Goal: Find specific page/section: Find specific page/section

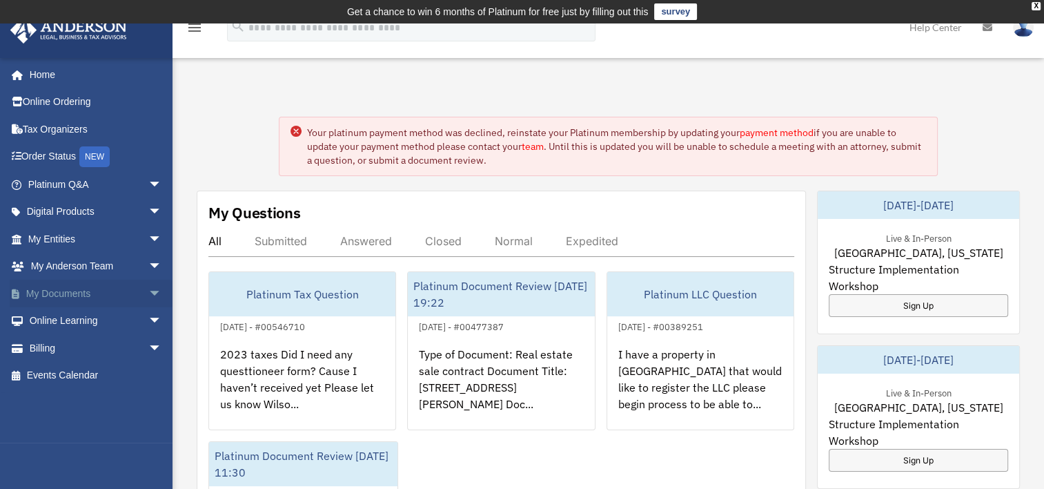
click at [86, 292] on link "My Documents arrow_drop_down" at bounding box center [96, 294] width 173 height 28
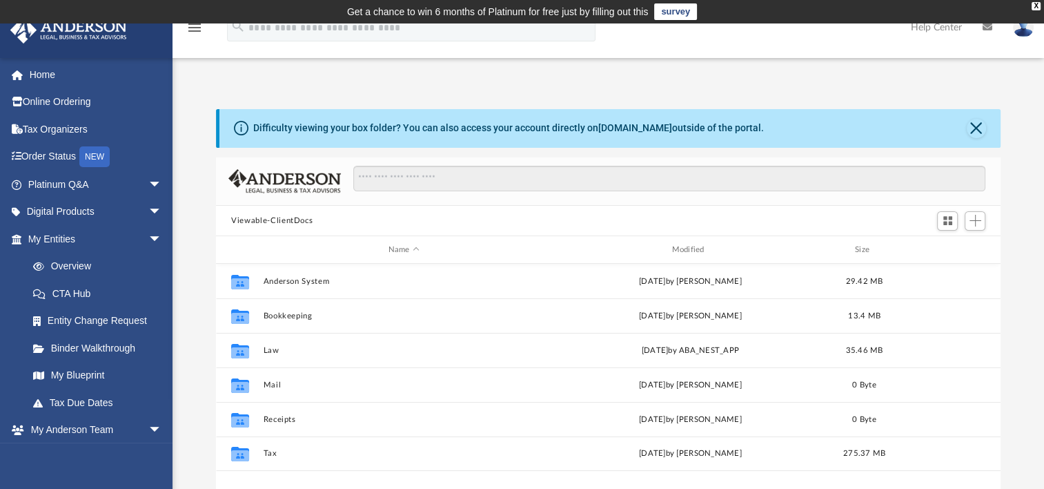
scroll to position [303, 773]
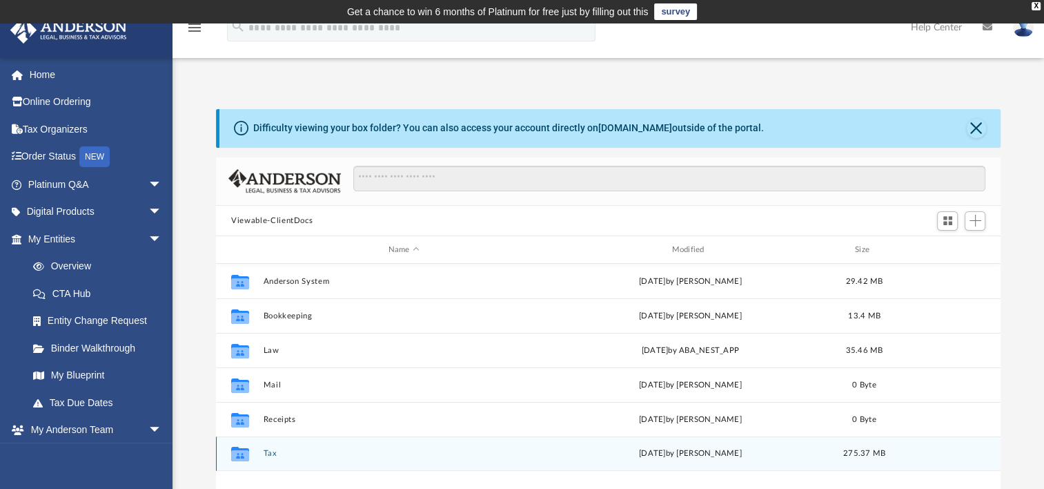
click at [282, 456] on button "Tax" at bounding box center [404, 453] width 281 height 9
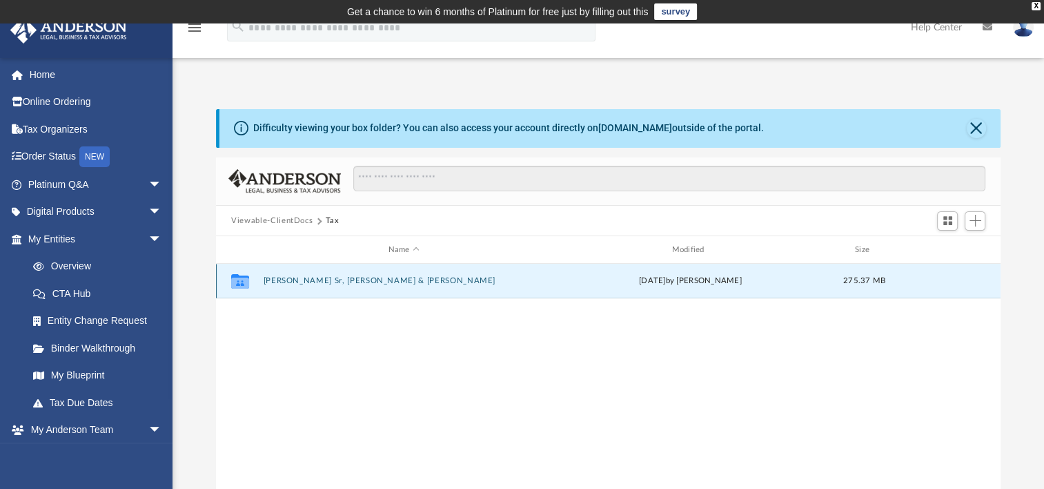
click at [364, 279] on button "Betances Sr, Wilson & Jeannette" at bounding box center [404, 280] width 281 height 9
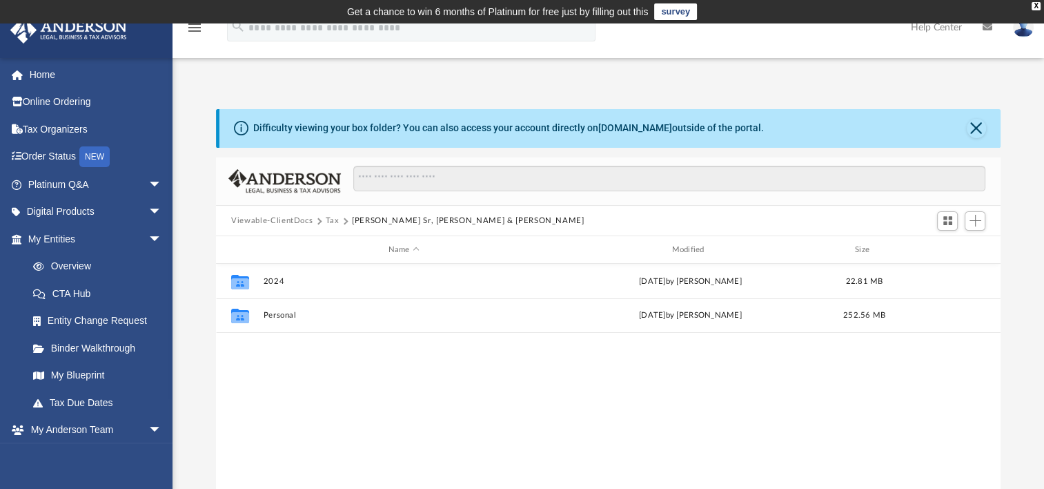
click at [329, 218] on button "Tax" at bounding box center [333, 221] width 14 height 12
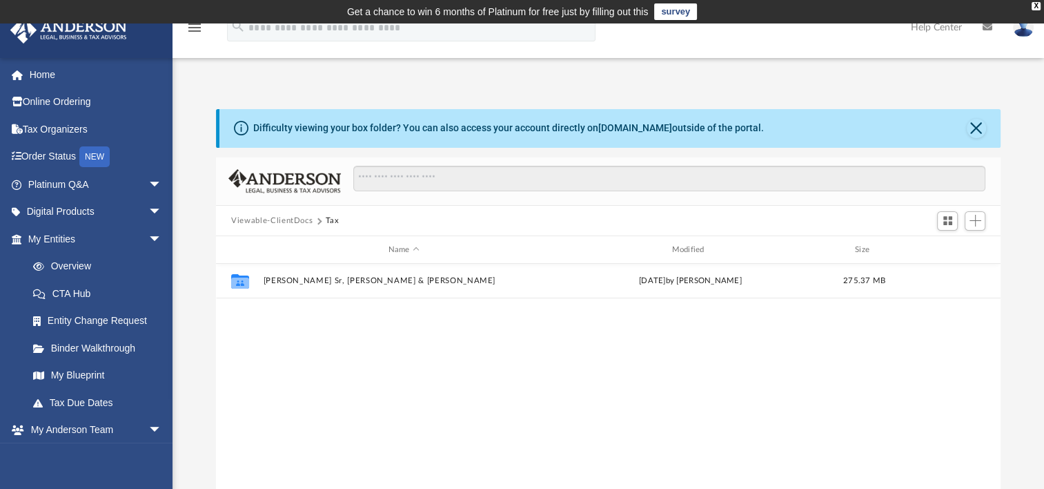
click at [306, 226] on button "Viewable-ClientDocs" at bounding box center [271, 221] width 81 height 12
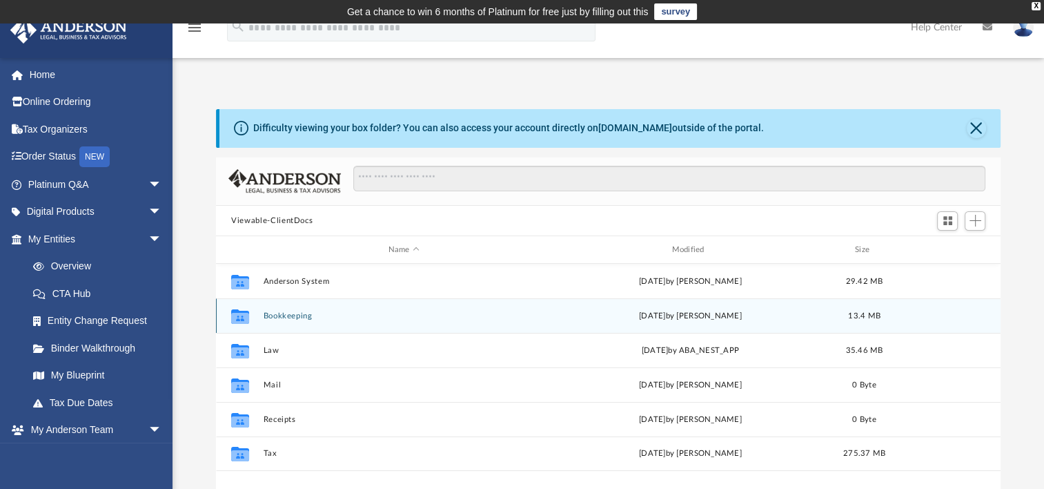
click at [340, 317] on button "Bookkeeping" at bounding box center [404, 315] width 281 height 9
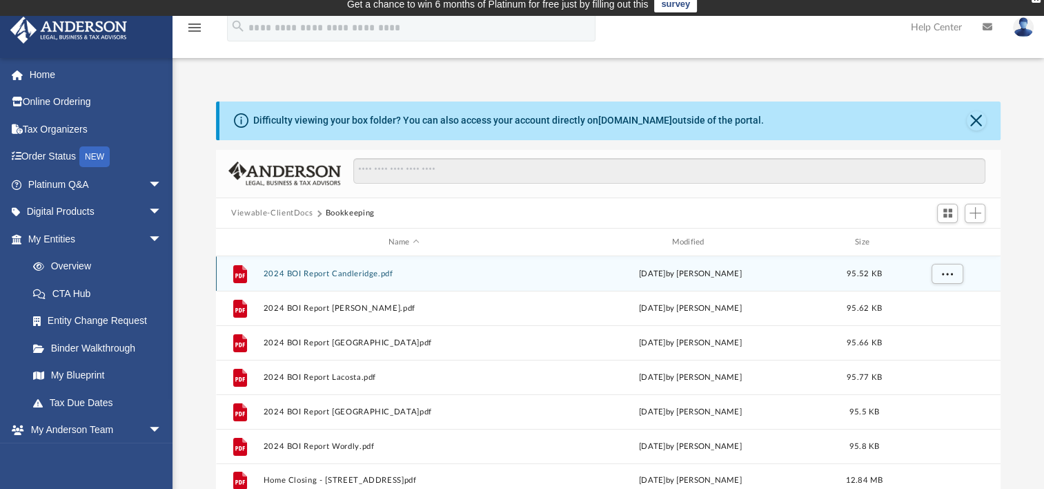
scroll to position [6, 0]
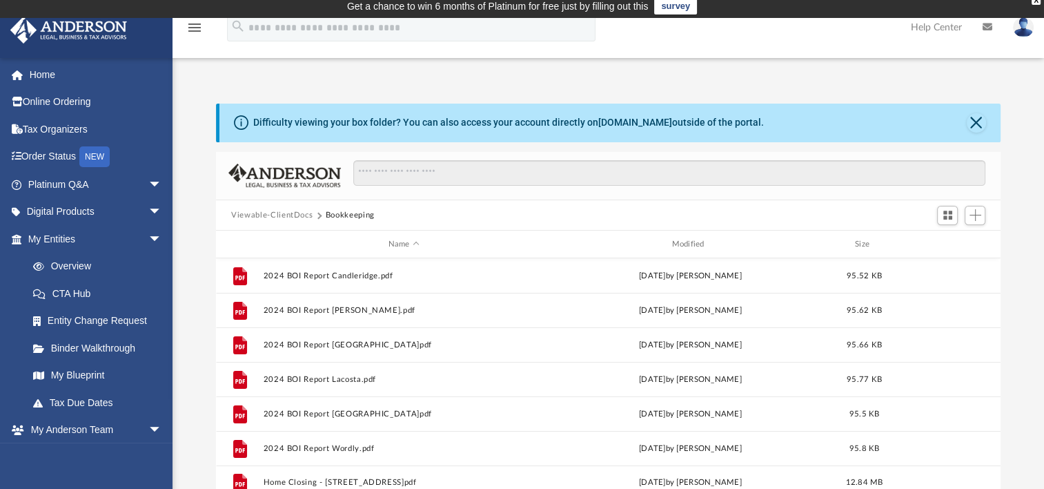
click at [262, 220] on button "Viewable-ClientDocs" at bounding box center [271, 215] width 81 height 12
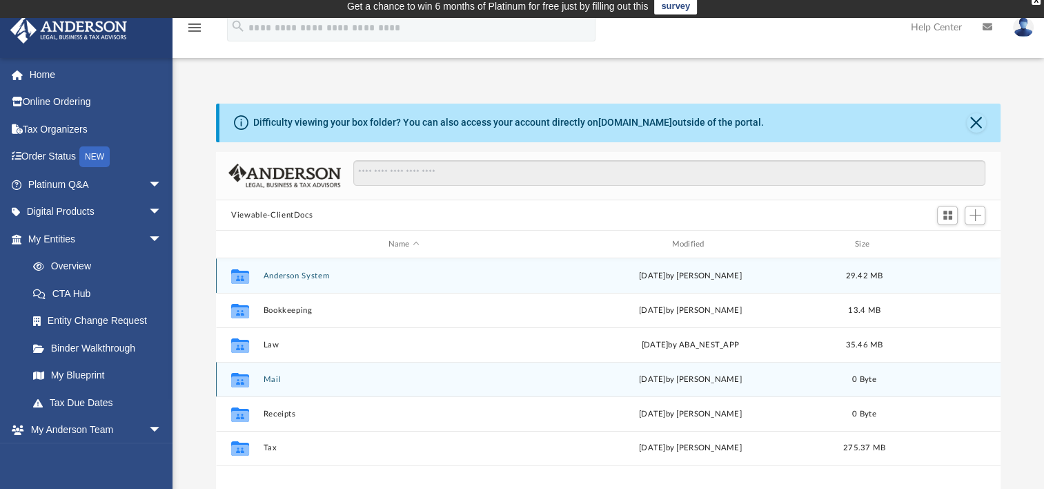
scroll to position [64, 0]
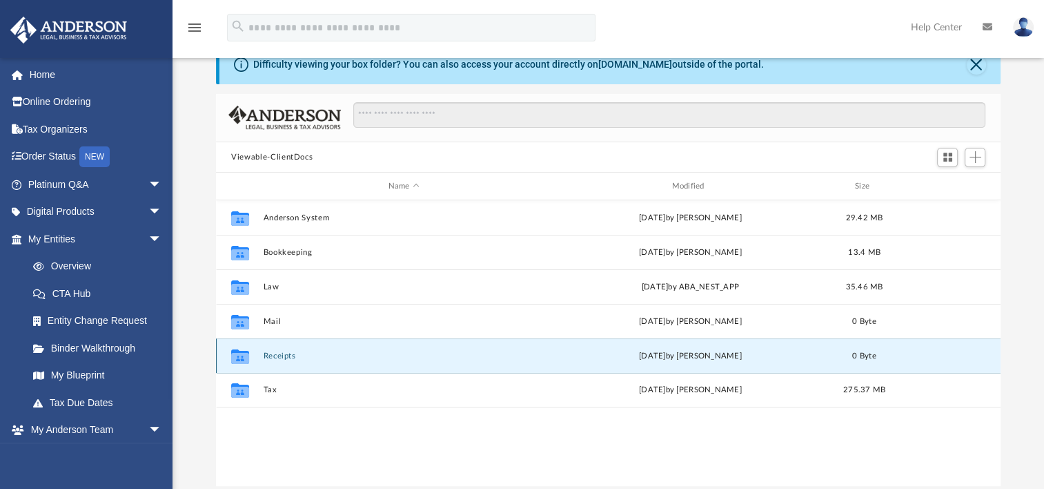
click at [294, 352] on button "Receipts" at bounding box center [404, 355] width 281 height 9
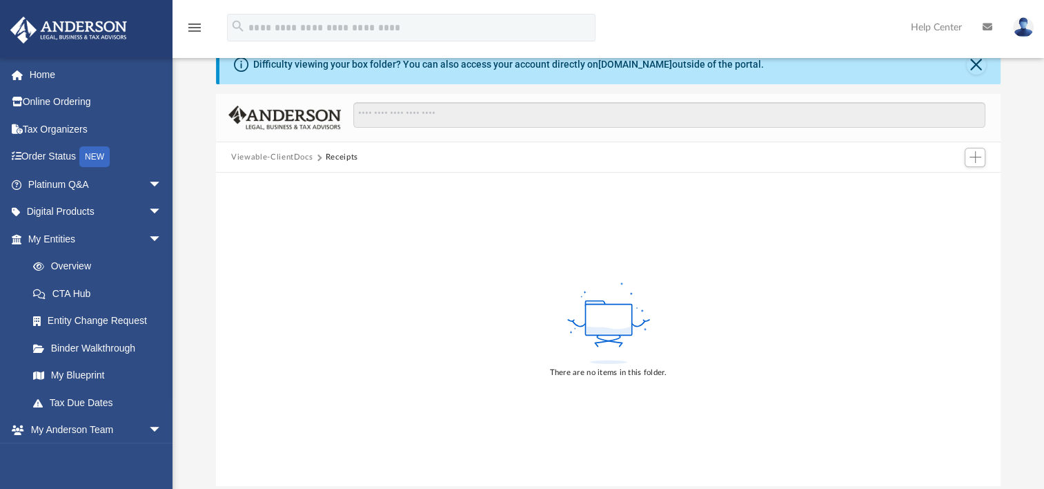
click at [260, 154] on button "Viewable-ClientDocs" at bounding box center [271, 157] width 81 height 12
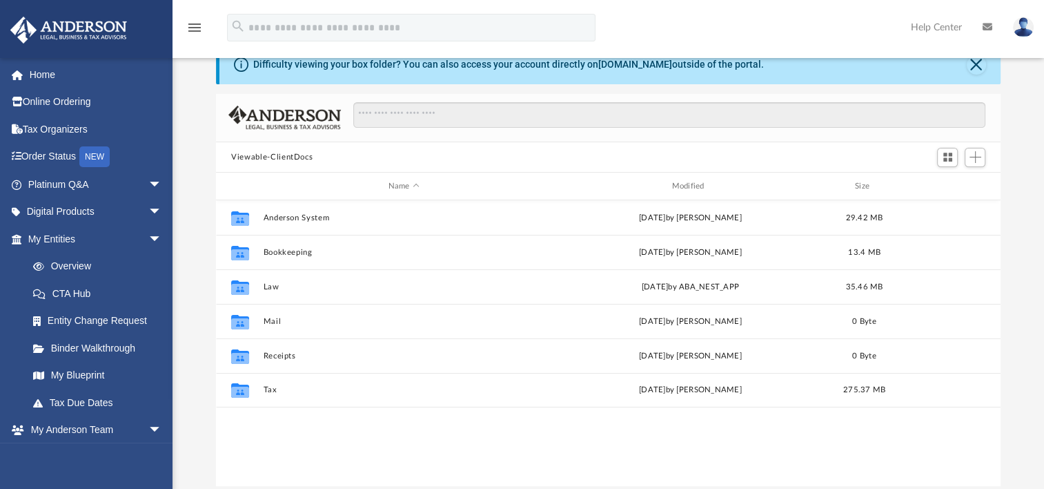
scroll to position [303, 773]
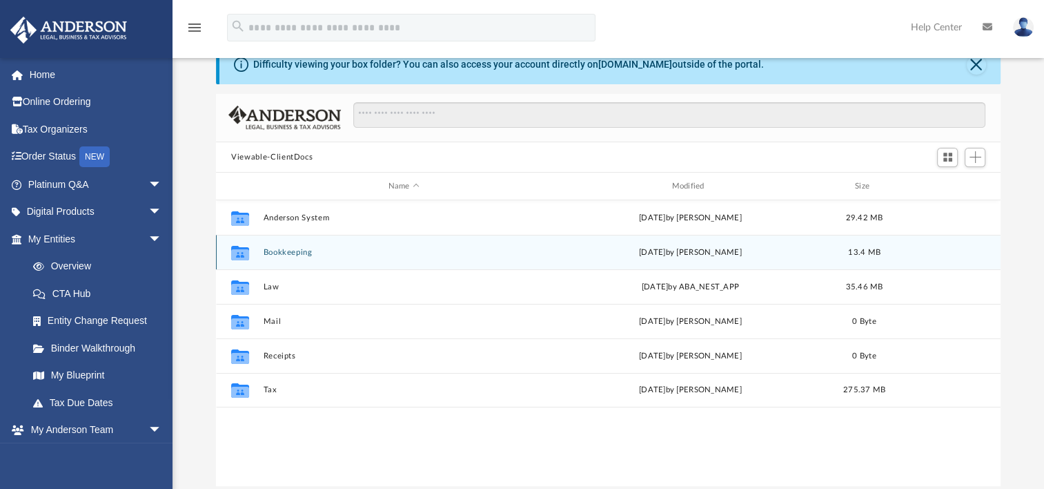
click at [262, 253] on div "Collaborated Folder Bookkeeping Mon Dec 16 2024 by Wilson Betances Sr 13.4 MB" at bounding box center [608, 252] width 785 height 35
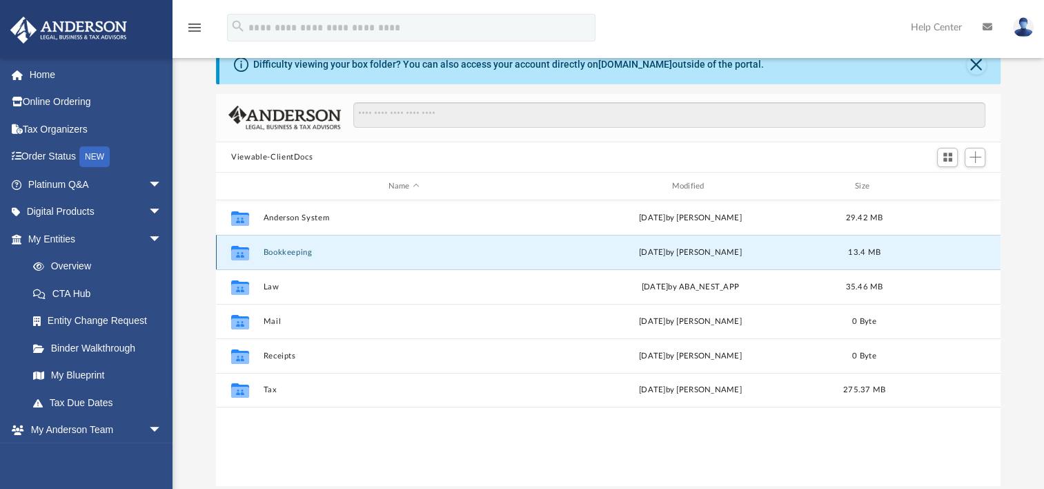
click at [304, 251] on button "Bookkeeping" at bounding box center [404, 252] width 281 height 9
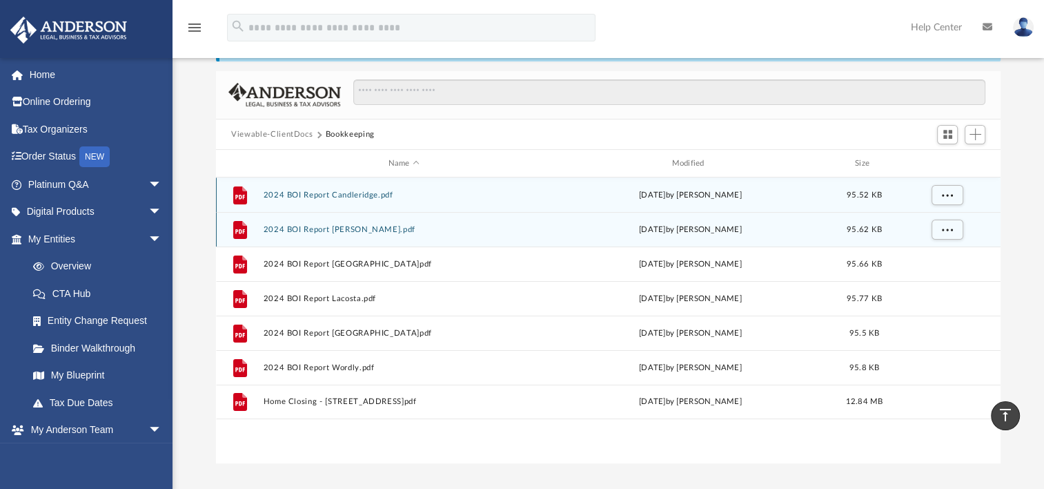
scroll to position [0, 0]
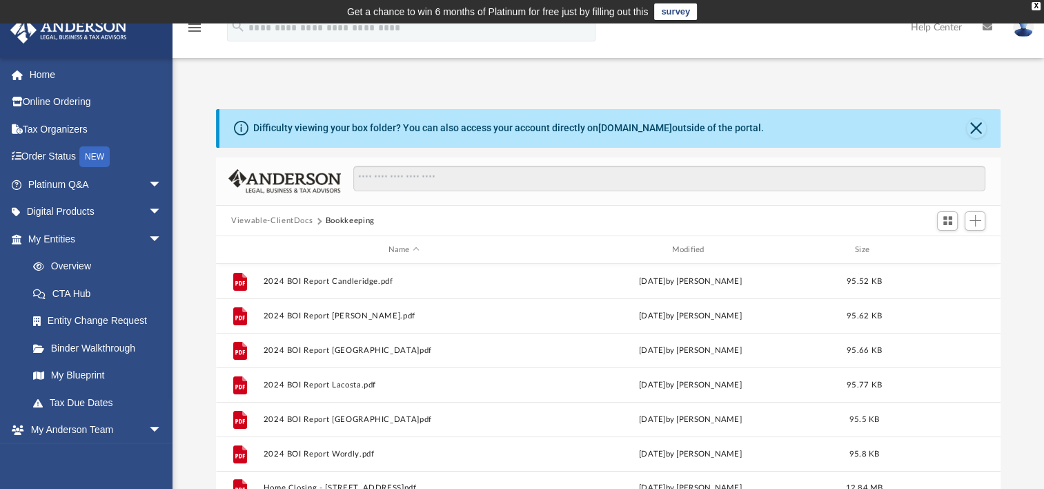
click at [295, 218] on button "Viewable-ClientDocs" at bounding box center [271, 221] width 81 height 12
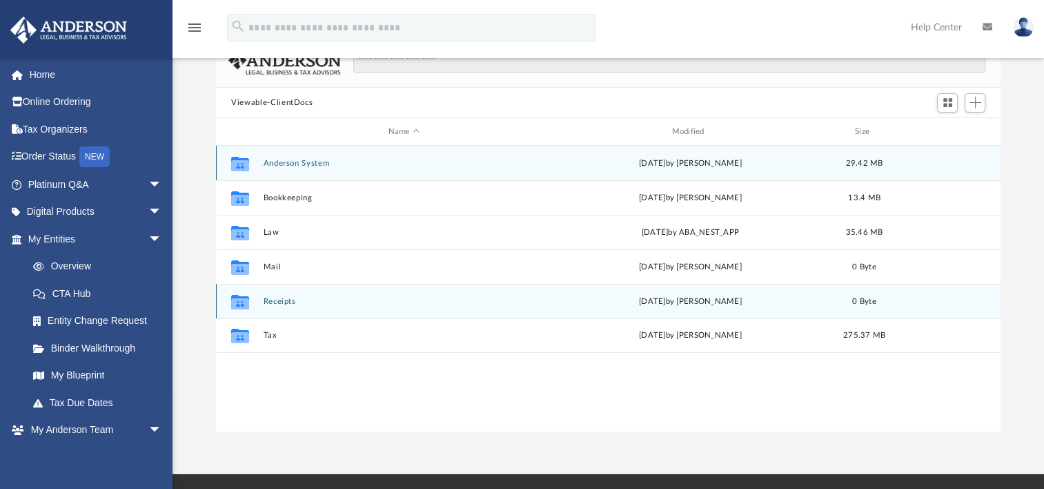
scroll to position [119, 0]
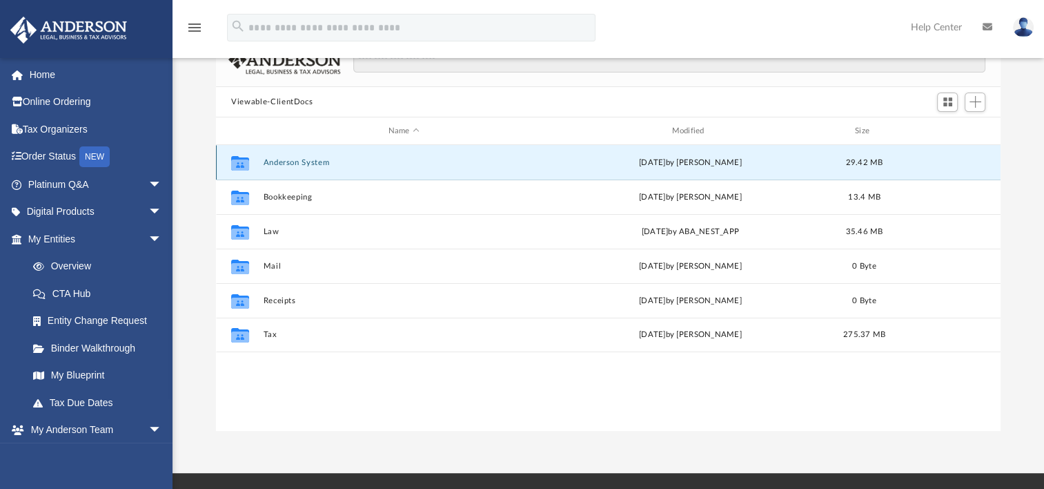
click at [318, 164] on button "Anderson System" at bounding box center [404, 162] width 281 height 9
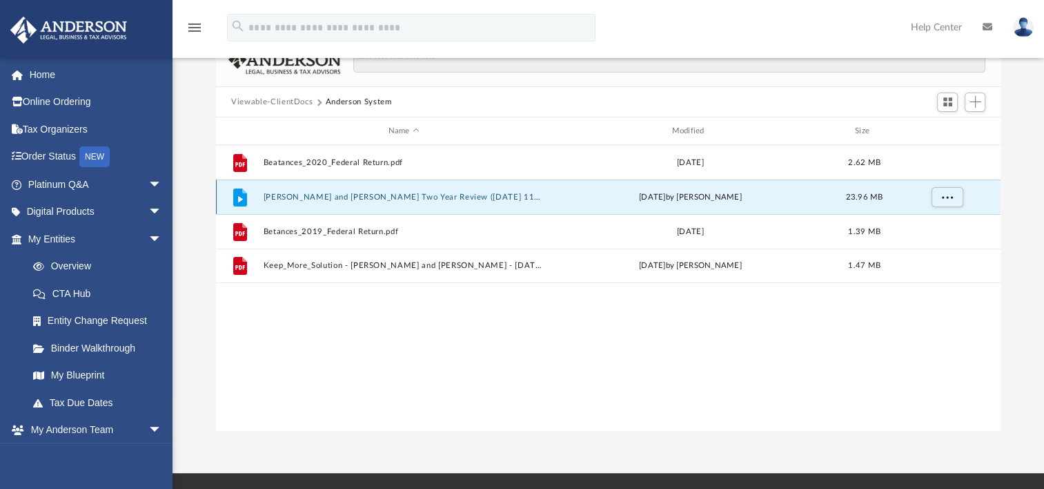
click at [343, 195] on button "Betances, Wilson and Arce, Jeannette Two Year Review (2022-06-22 11_00 GMT-7).m…" at bounding box center [404, 197] width 281 height 9
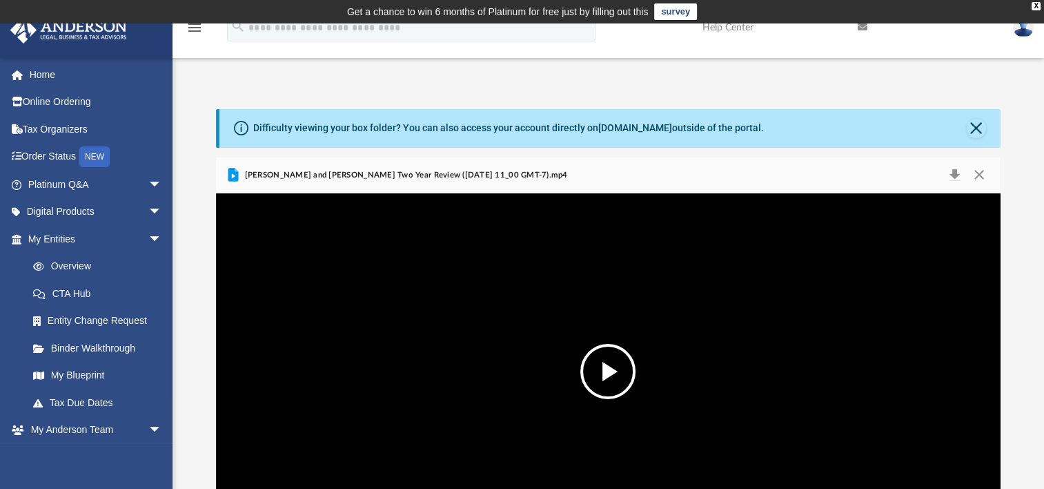
scroll to position [61, 0]
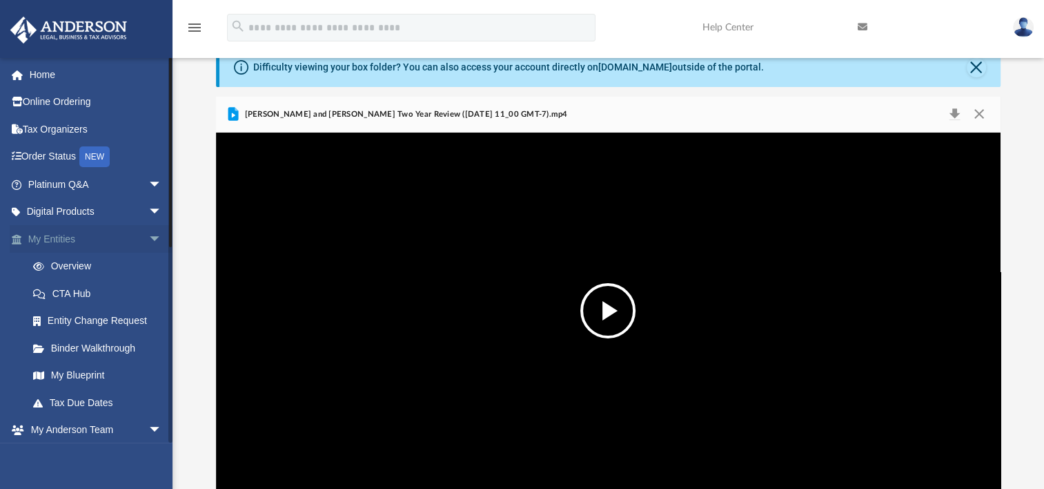
click at [91, 233] on link "My Entities arrow_drop_down" at bounding box center [96, 239] width 173 height 28
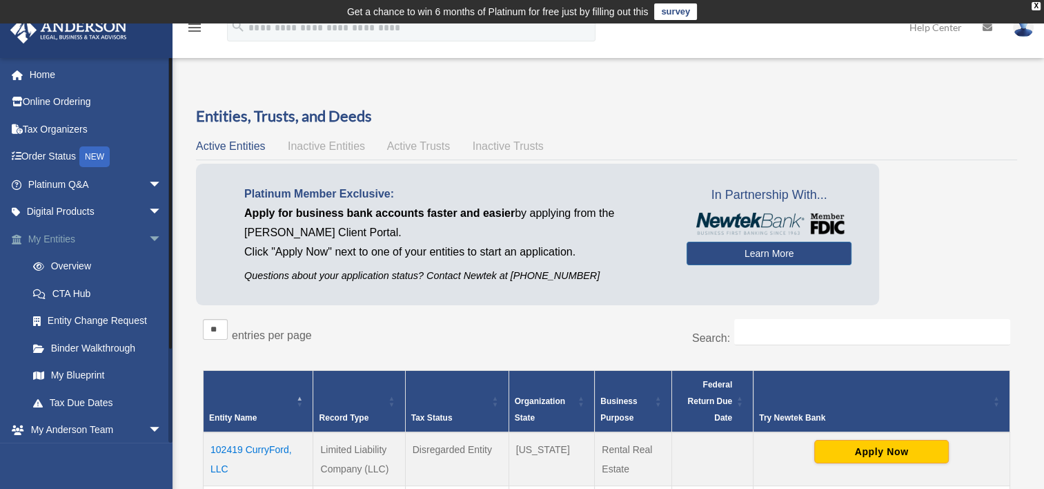
click at [96, 235] on link "My Entities arrow_drop_down" at bounding box center [96, 239] width 173 height 28
click at [67, 236] on link "My Entities arrow_drop_down" at bounding box center [96, 239] width 173 height 28
click at [119, 402] on link "Tax Due Dates" at bounding box center [101, 403] width 164 height 28
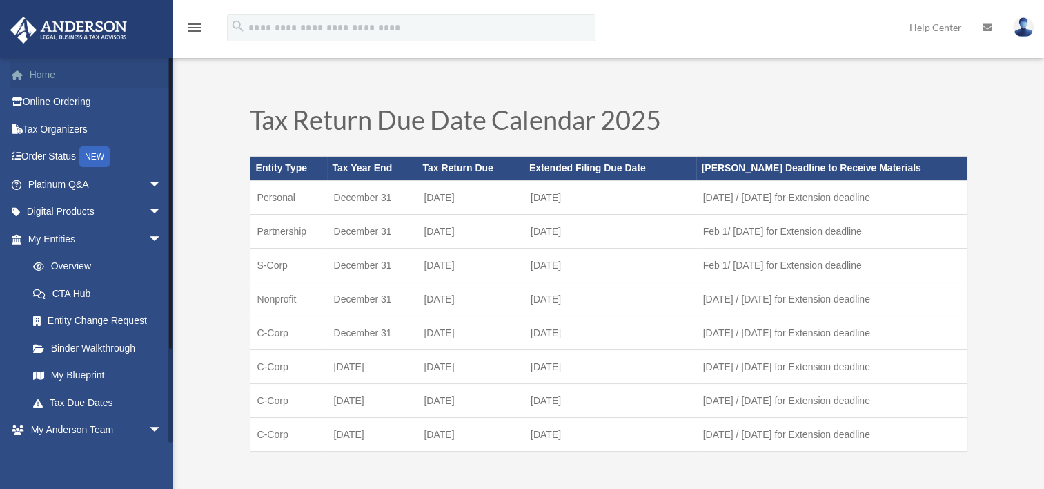
click at [86, 80] on link "Home" at bounding box center [96, 75] width 173 height 28
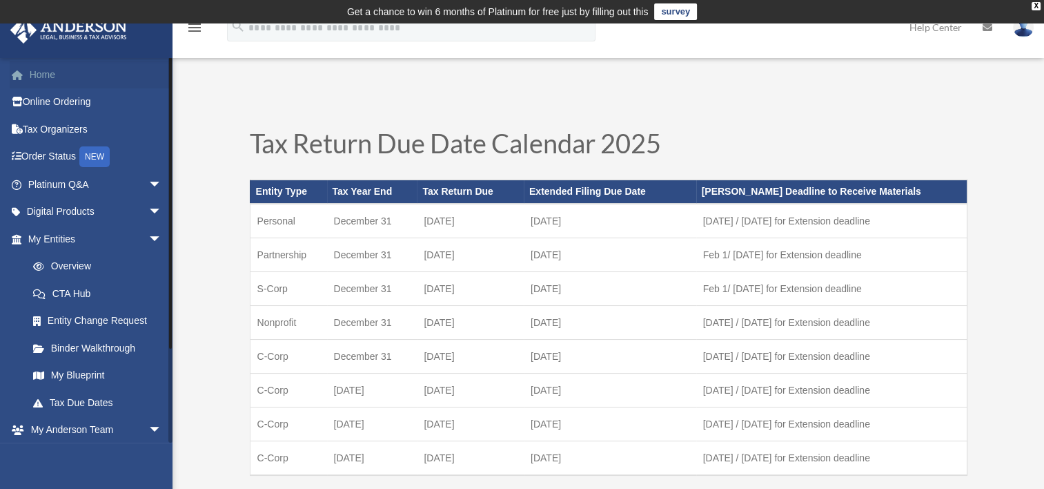
click at [51, 77] on link "Home" at bounding box center [96, 75] width 173 height 28
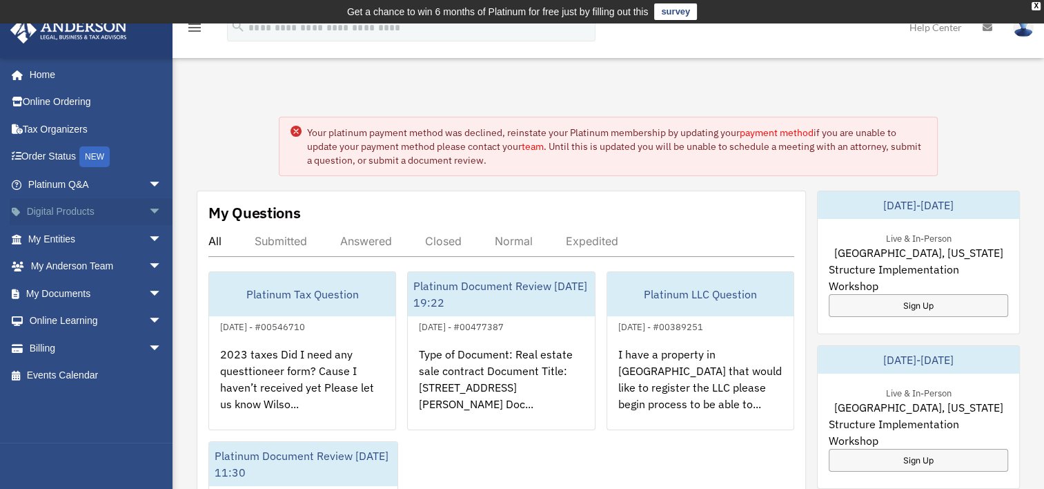
click at [91, 202] on link "Digital Products arrow_drop_down" at bounding box center [96, 212] width 173 height 28
click at [91, 241] on link "My Entities arrow_drop_down" at bounding box center [96, 239] width 173 height 28
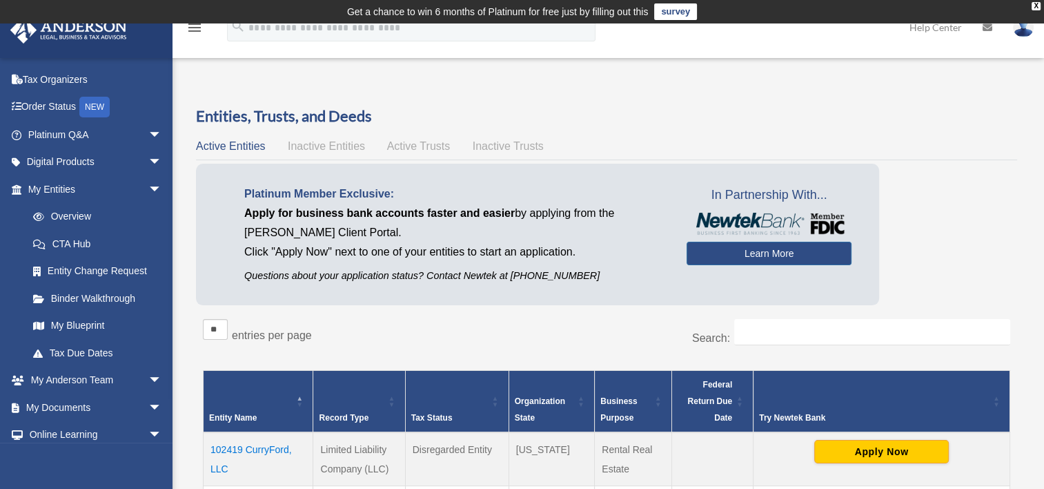
scroll to position [113, 0]
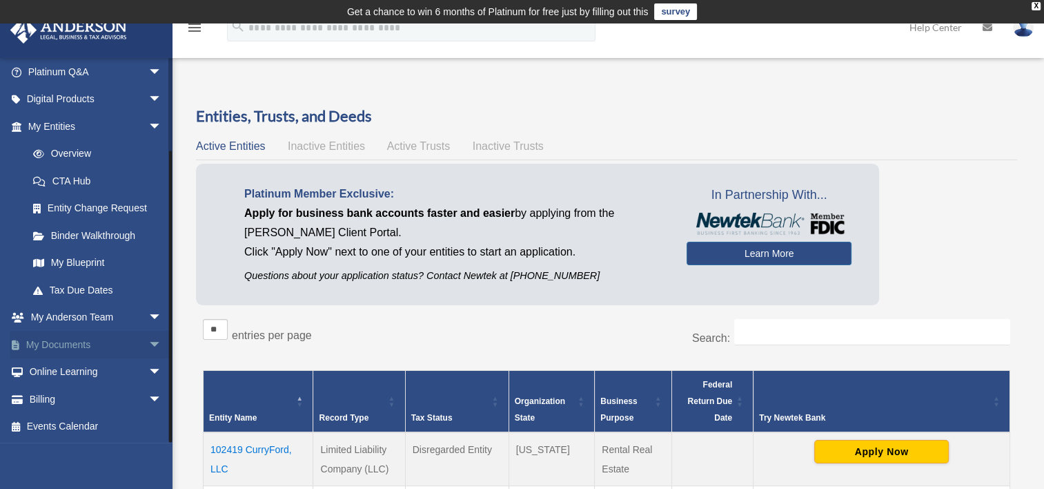
click at [90, 348] on link "My Documents arrow_drop_down" at bounding box center [96, 345] width 173 height 28
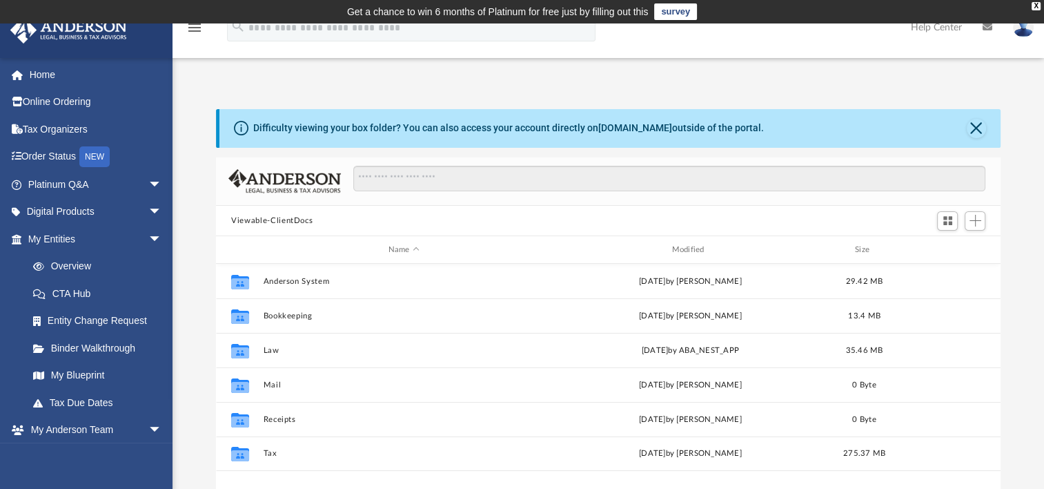
scroll to position [303, 773]
click at [1026, 148] on div "Difficulty viewing your box folder? You can also access your account directly o…" at bounding box center [609, 329] width 872 height 441
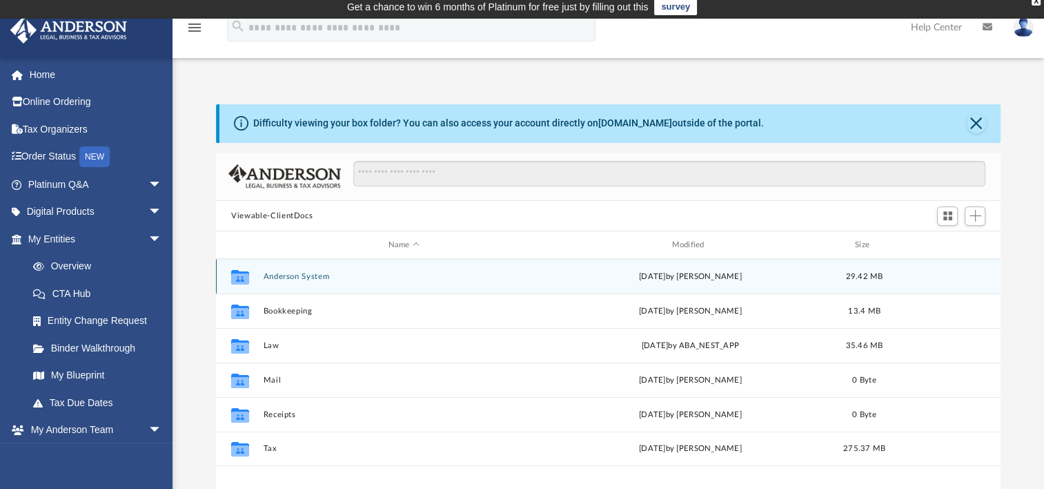
scroll to position [0, 0]
